Goal: Information Seeking & Learning: Learn about a topic

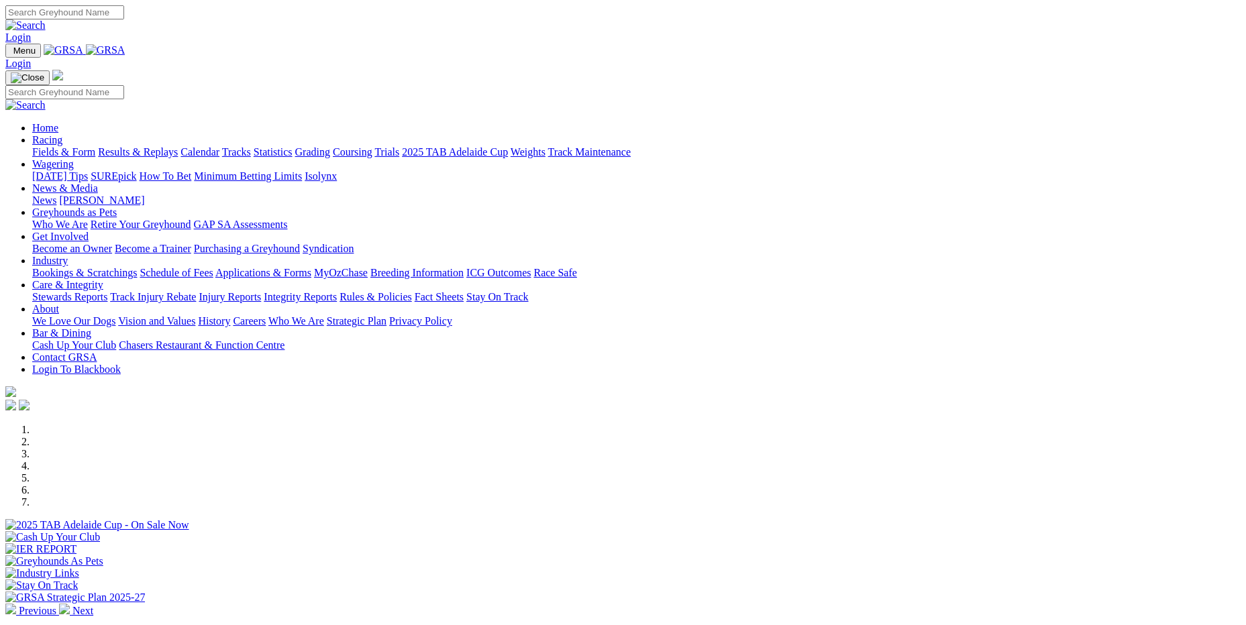
click at [107, 291] on link "Stewards Reports" at bounding box center [69, 296] width 75 height 11
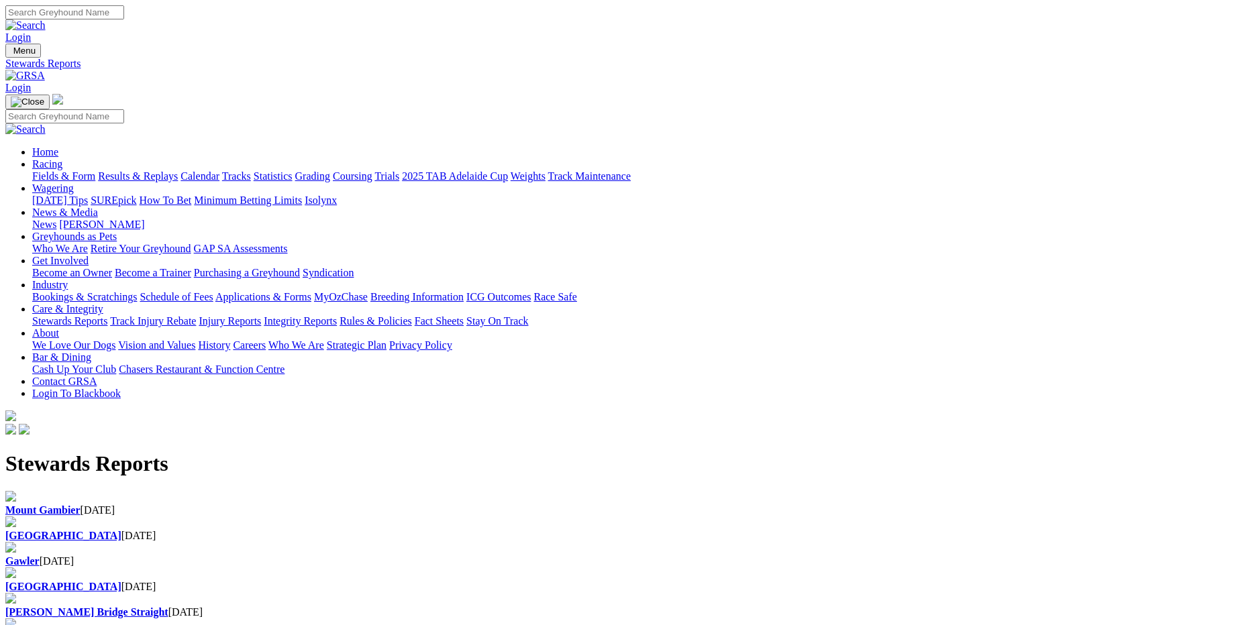
click at [255, 505] on div "Mount Gambier 25 Sep 2025" at bounding box center [622, 511] width 1235 height 12
click at [436, 530] on div "Angle Park 25 Sep 2025" at bounding box center [622, 536] width 1235 height 12
click at [121, 530] on b "[GEOGRAPHIC_DATA]" at bounding box center [63, 535] width 116 height 11
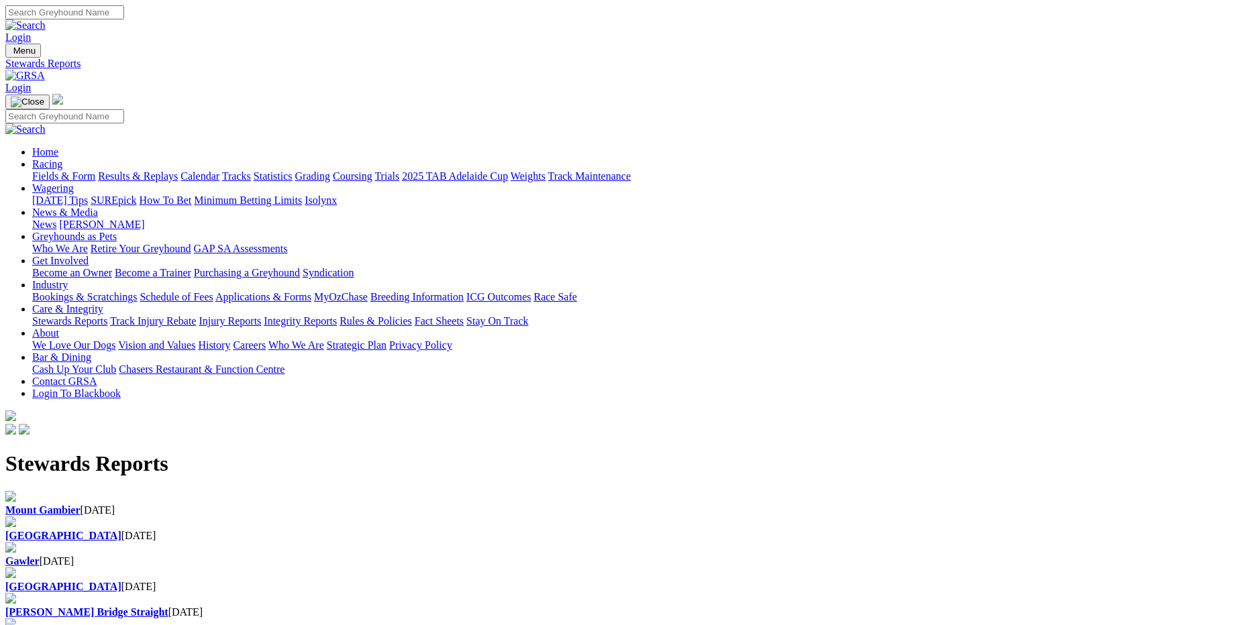
click at [764, 581] on div "Angle Park 23 Sep 2025" at bounding box center [622, 587] width 1235 height 12
click at [416, 517] on div "[GEOGRAPHIC_DATA] [DATE]" at bounding box center [622, 529] width 1235 height 25
click at [337, 315] on link "Integrity Reports" at bounding box center [300, 320] width 73 height 11
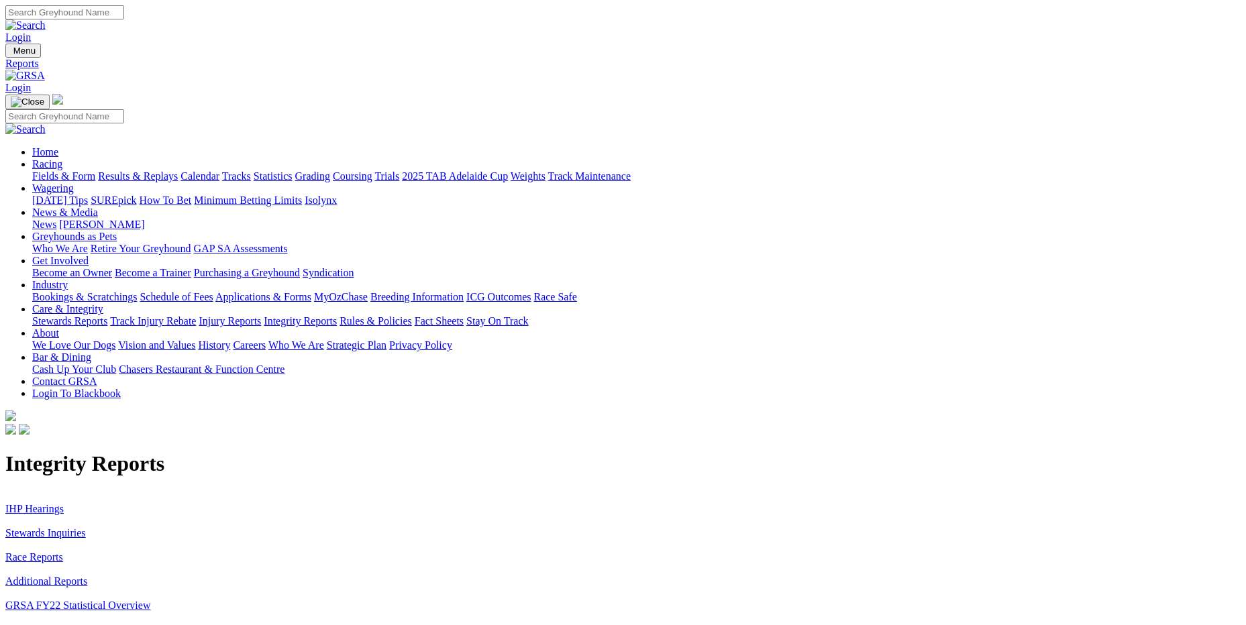
click at [86, 527] on link "Stewards Inquiries" at bounding box center [45, 532] width 81 height 11
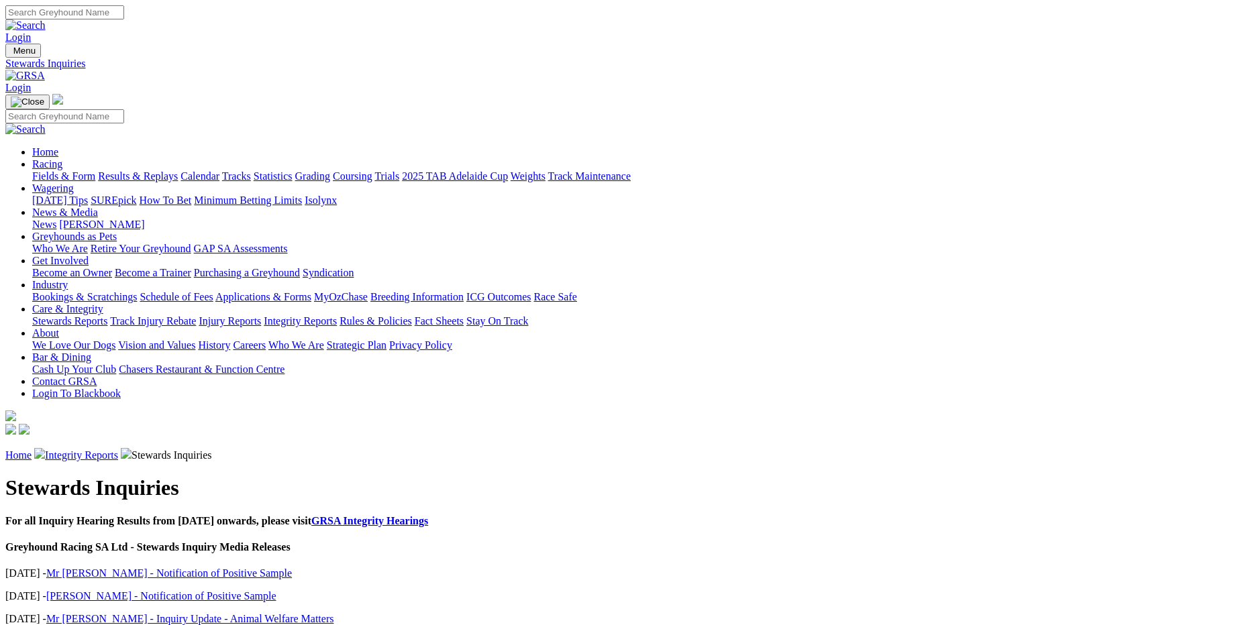
click at [292, 568] on link "Mr [PERSON_NAME] - Notification of Positive Sample" at bounding box center [169, 573] width 246 height 11
click at [276, 590] on link "[PERSON_NAME] - Notification of Positive Sample" at bounding box center [161, 595] width 230 height 11
click at [337, 315] on link "Integrity Reports" at bounding box center [300, 320] width 73 height 11
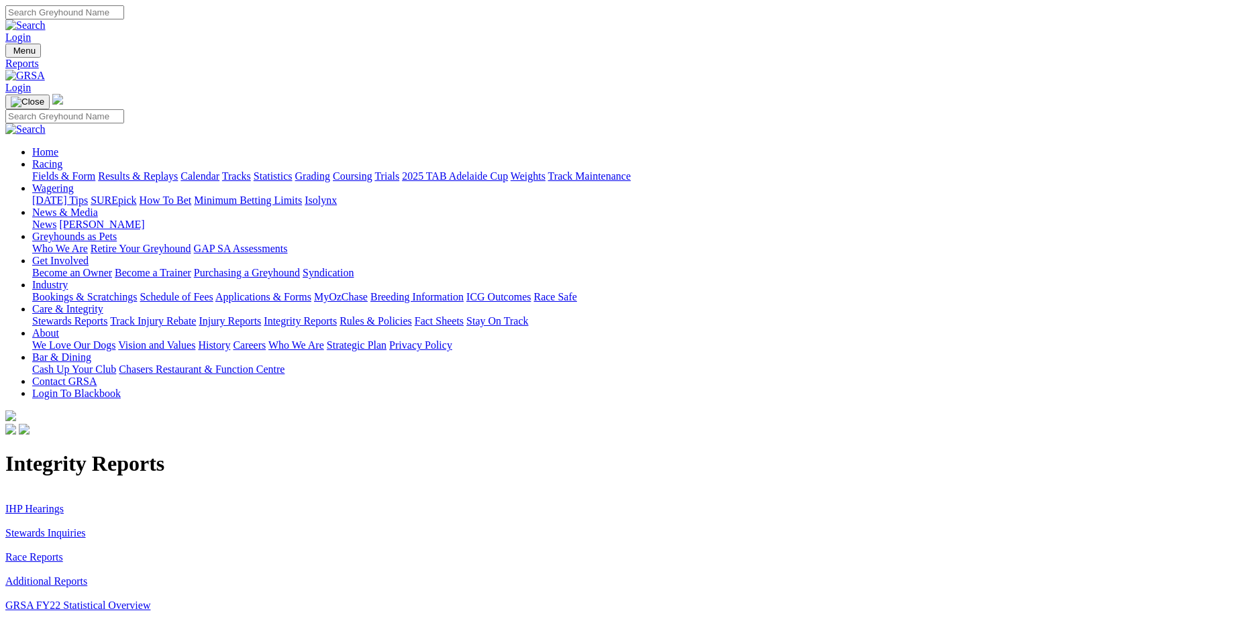
click at [64, 503] on link "IHP Hearings" at bounding box center [34, 508] width 58 height 11
click at [63, 552] on link "Race Reports" at bounding box center [34, 557] width 58 height 11
click at [98, 207] on link "News & Media" at bounding box center [65, 212] width 66 height 11
click at [144, 219] on link "[PERSON_NAME]" at bounding box center [101, 224] width 85 height 11
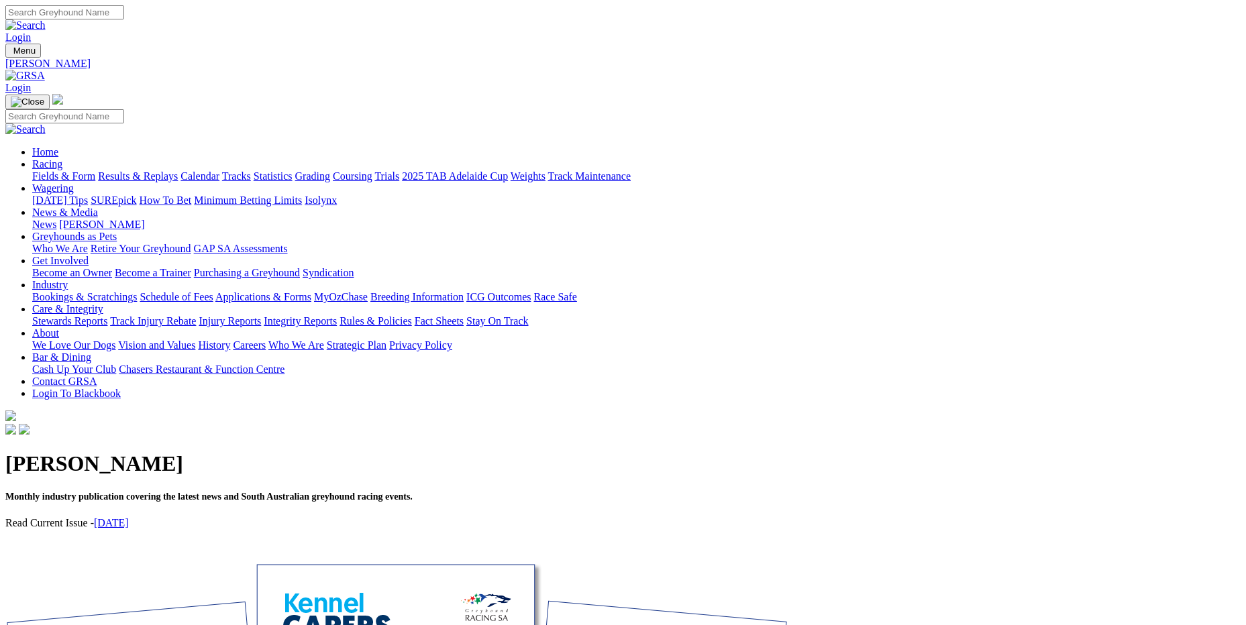
click at [129, 517] on link "September 2025" at bounding box center [111, 522] width 35 height 11
